Goal: Information Seeking & Learning: Find specific fact

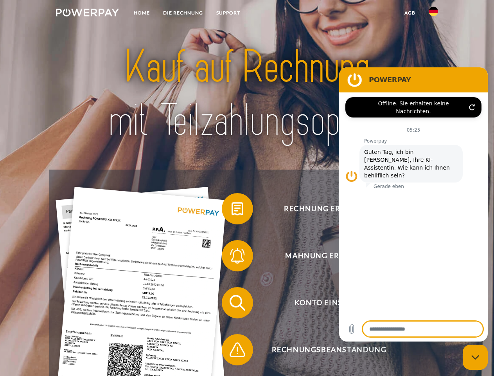
click at [87, 14] on img at bounding box center [87, 13] width 63 height 8
click at [433, 14] on img at bounding box center [433, 11] width 9 height 9
click at [410, 13] on link "agb" at bounding box center [410, 13] width 24 height 14
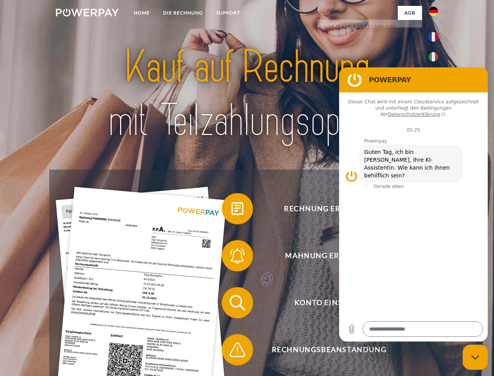
click at [232, 210] on span at bounding box center [225, 208] width 39 height 39
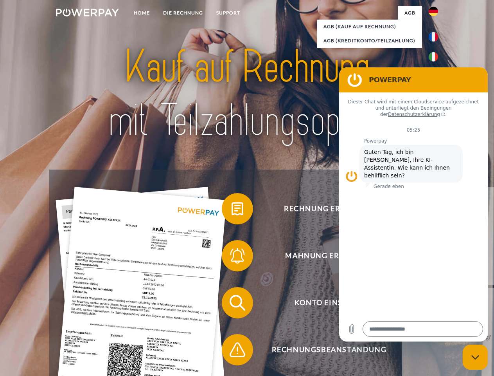
click at [232, 257] on div "Rechnung erhalten? Mahnung erhalten? Konto einsehen" at bounding box center [246, 325] width 395 height 313
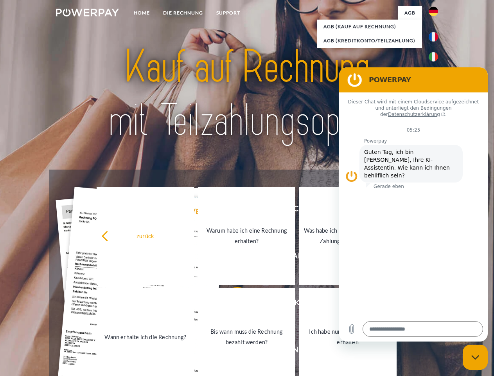
click at [232, 304] on link "Bis wann muss die Rechnung bezahlt werden?" at bounding box center [246, 337] width 97 height 98
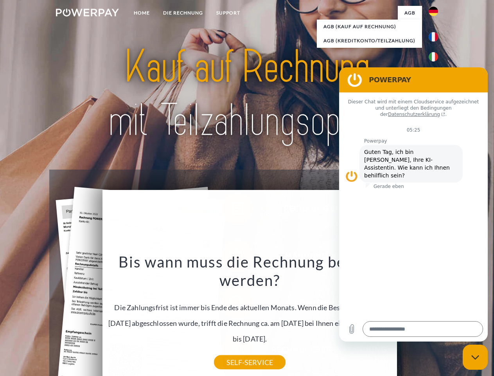
click at [475, 357] on icon "Messaging-Fenster schließen" at bounding box center [475, 356] width 8 height 5
type textarea "*"
